Goal: Use online tool/utility: Utilize a website feature to perform a specific function

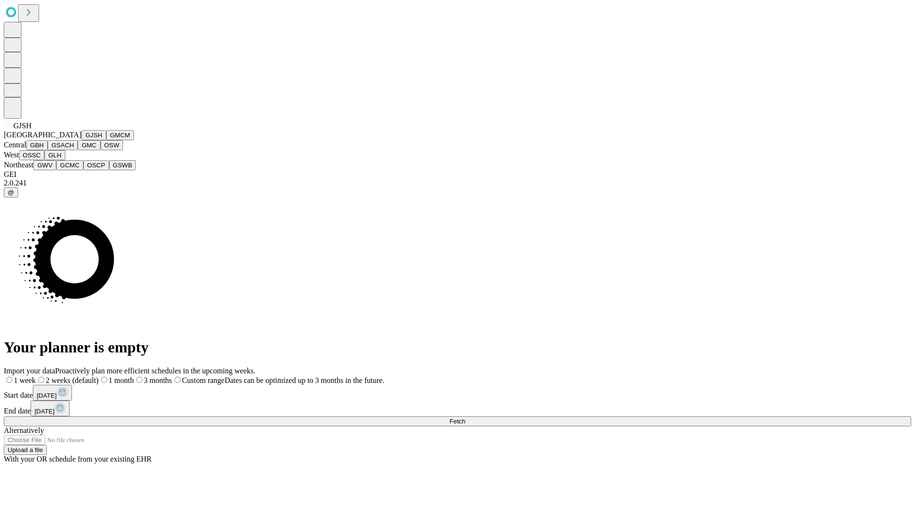
click at [82, 140] on button "GJSH" at bounding box center [94, 135] width 25 height 10
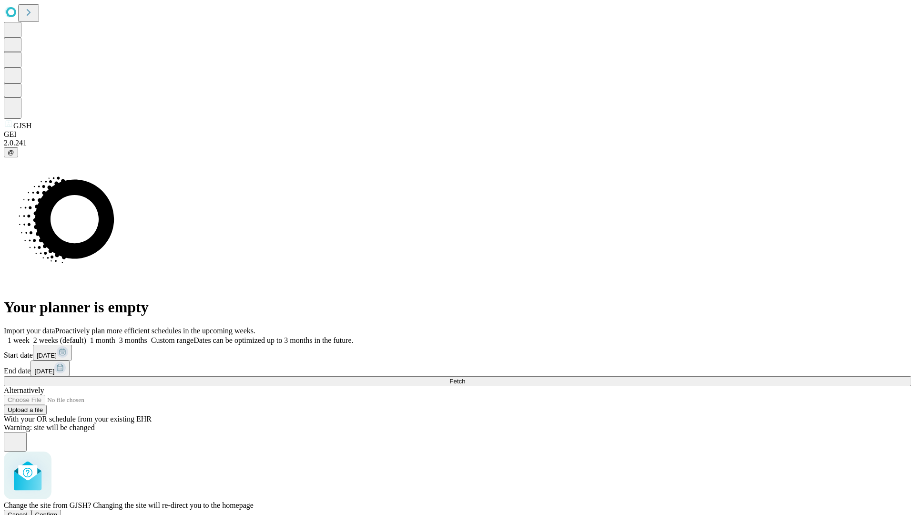
click at [58, 511] on span "Confirm" at bounding box center [46, 514] width 22 height 7
click at [115, 336] on label "1 month" at bounding box center [100, 340] width 29 height 8
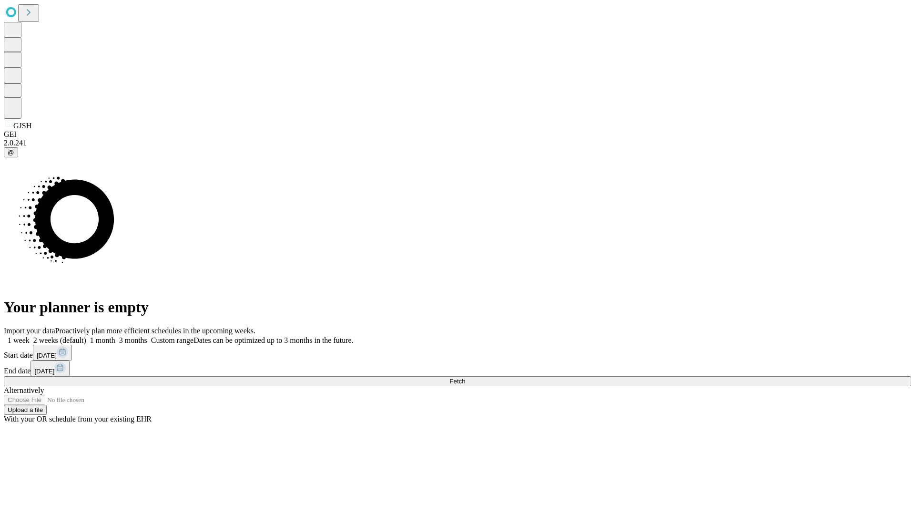
click at [465, 378] on span "Fetch" at bounding box center [458, 381] width 16 height 7
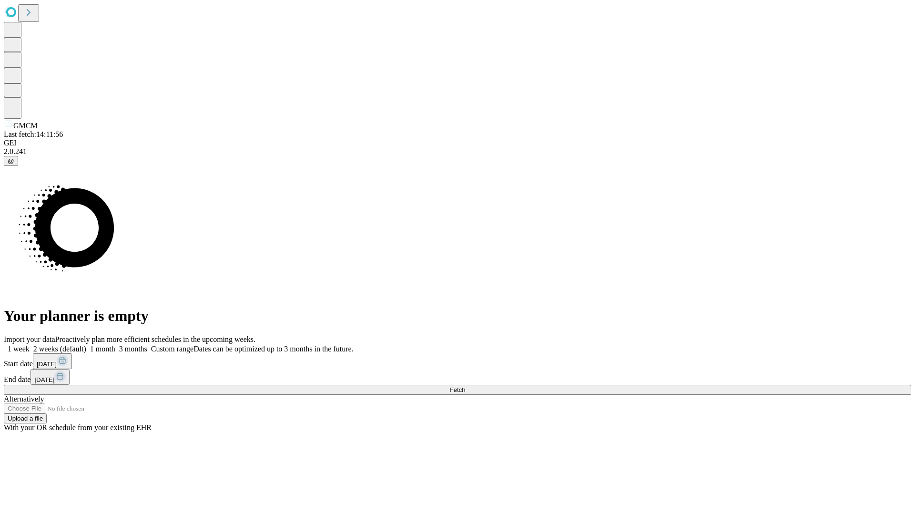
click at [115, 345] on label "1 month" at bounding box center [100, 349] width 29 height 8
click at [465, 386] on span "Fetch" at bounding box center [458, 389] width 16 height 7
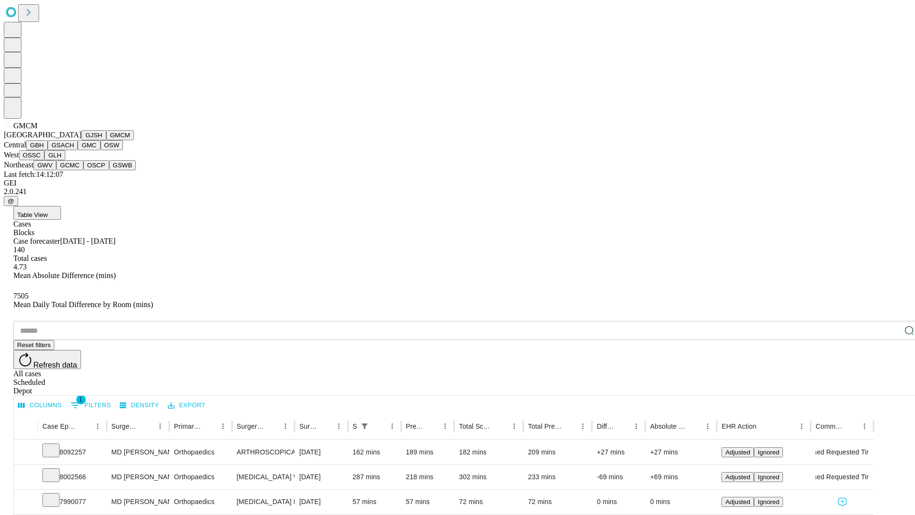
click at [48, 150] on button "GBH" at bounding box center [36, 145] width 21 height 10
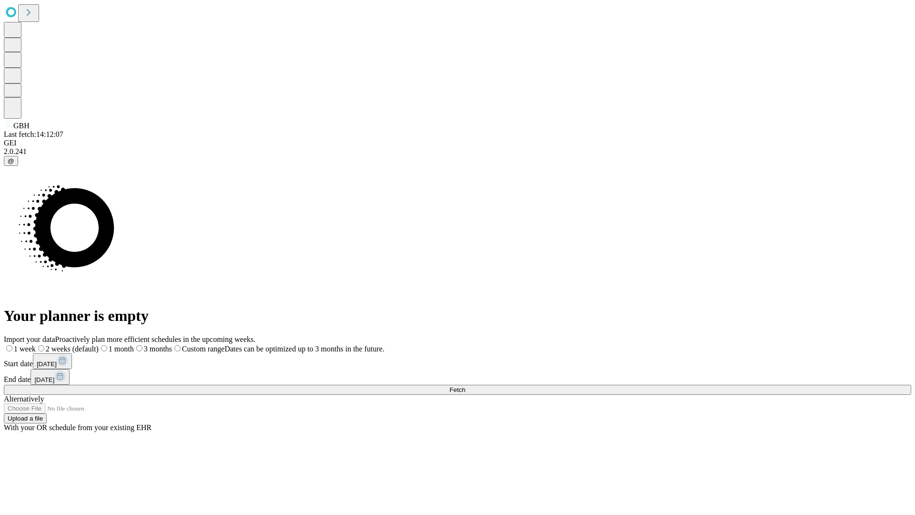
click at [134, 345] on label "1 month" at bounding box center [116, 349] width 35 height 8
click at [465, 386] on span "Fetch" at bounding box center [458, 389] width 16 height 7
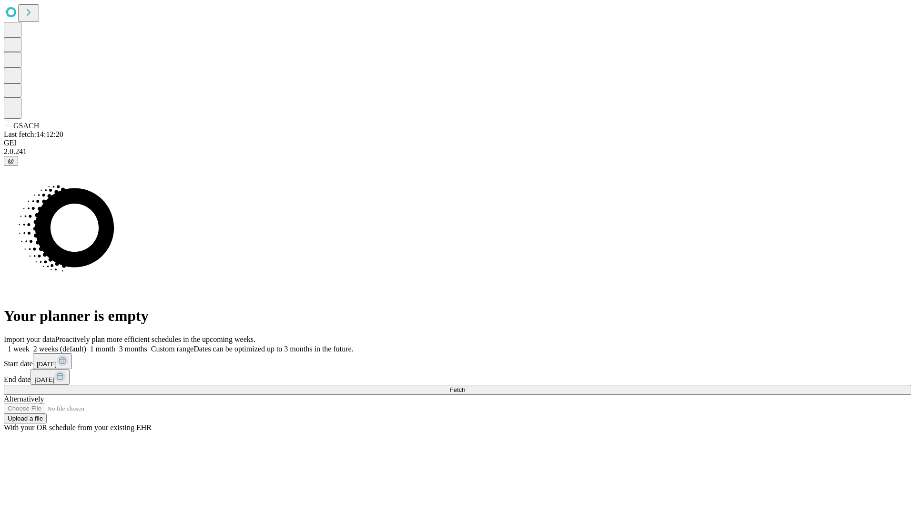
click at [115, 345] on label "1 month" at bounding box center [100, 349] width 29 height 8
click at [465, 386] on span "Fetch" at bounding box center [458, 389] width 16 height 7
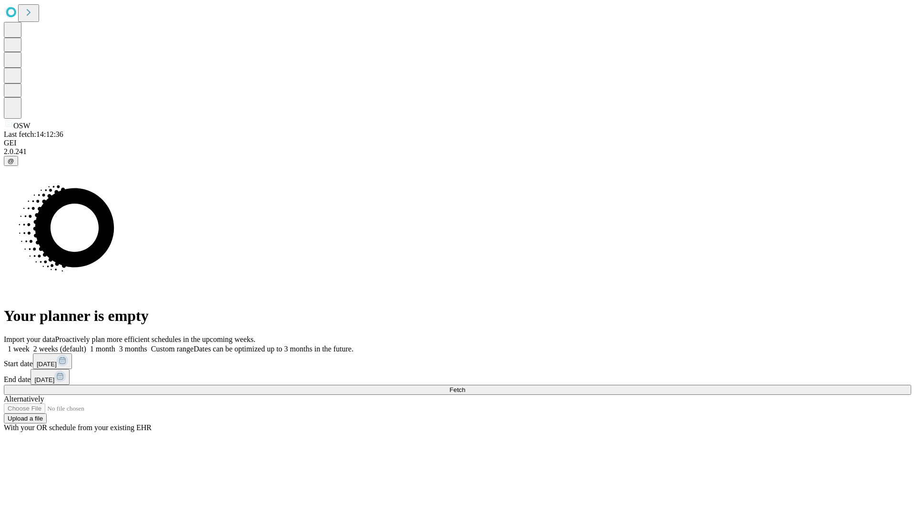
click at [465, 386] on span "Fetch" at bounding box center [458, 389] width 16 height 7
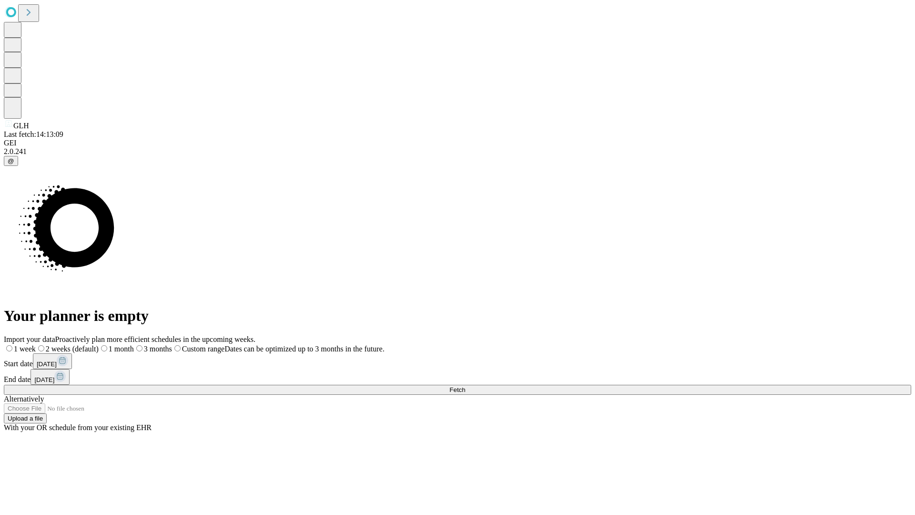
click at [465, 386] on span "Fetch" at bounding box center [458, 389] width 16 height 7
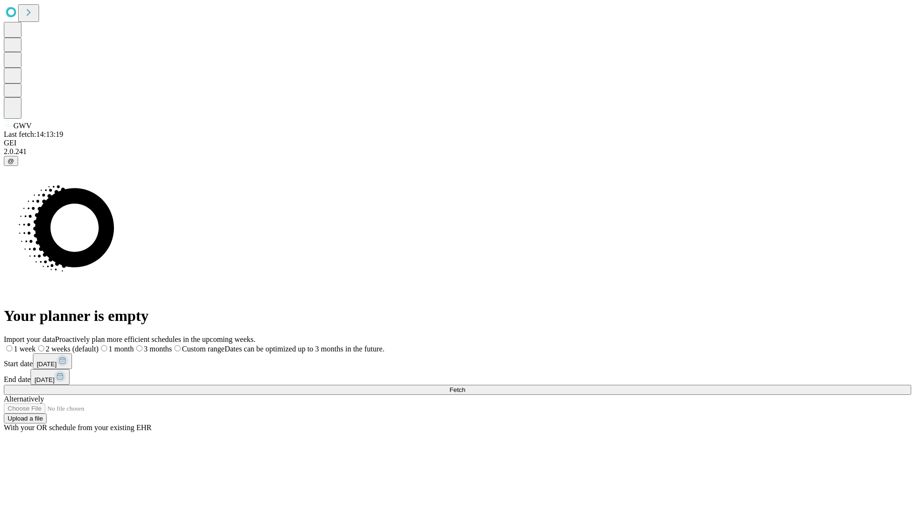
click at [465, 386] on span "Fetch" at bounding box center [458, 389] width 16 height 7
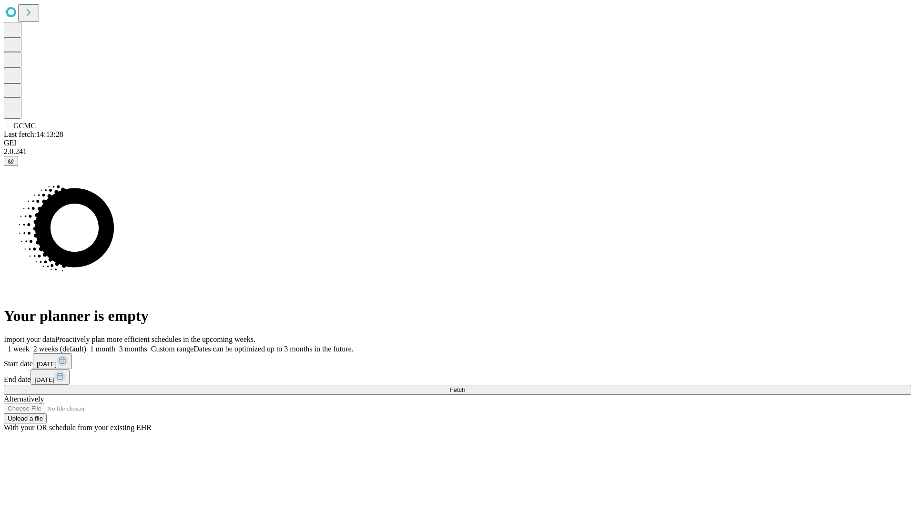
click at [115, 345] on label "1 month" at bounding box center [100, 349] width 29 height 8
click at [465, 386] on span "Fetch" at bounding box center [458, 389] width 16 height 7
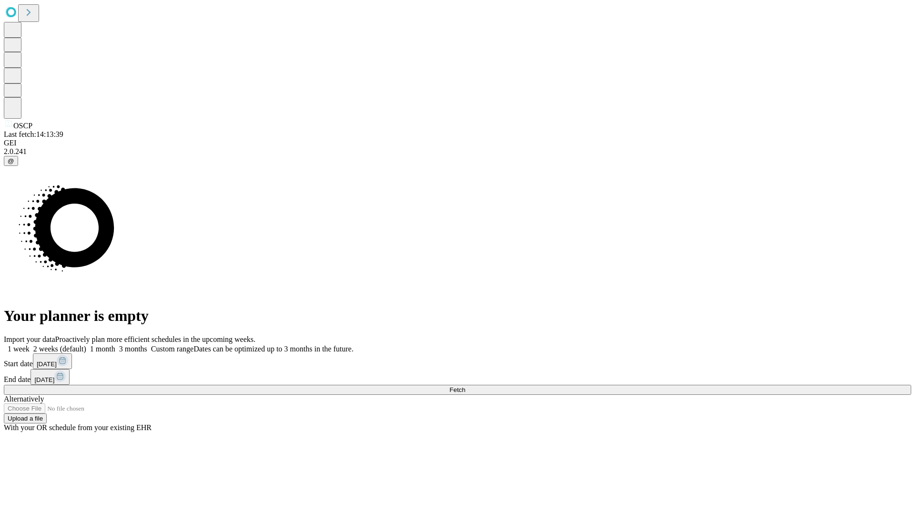
click at [465, 386] on span "Fetch" at bounding box center [458, 389] width 16 height 7
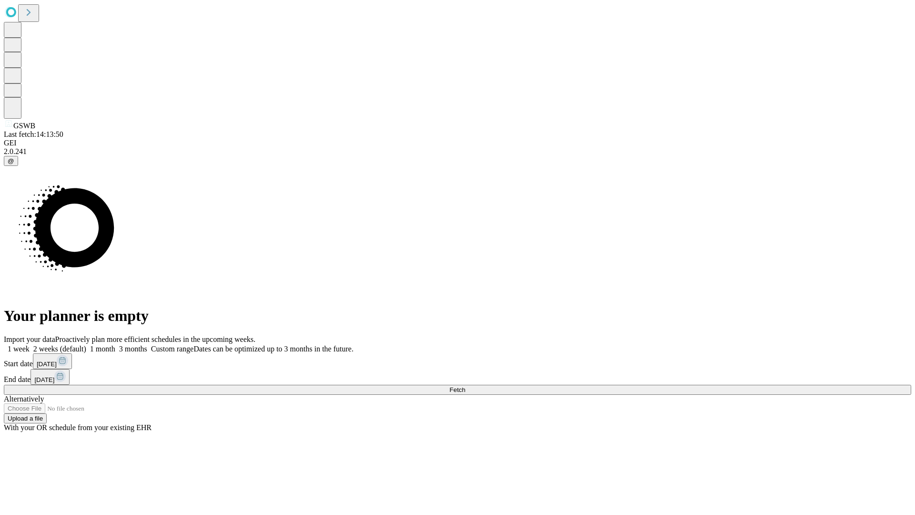
click at [115, 345] on label "1 month" at bounding box center [100, 349] width 29 height 8
click at [465, 386] on span "Fetch" at bounding box center [458, 389] width 16 height 7
